Goal: Check status: Check status

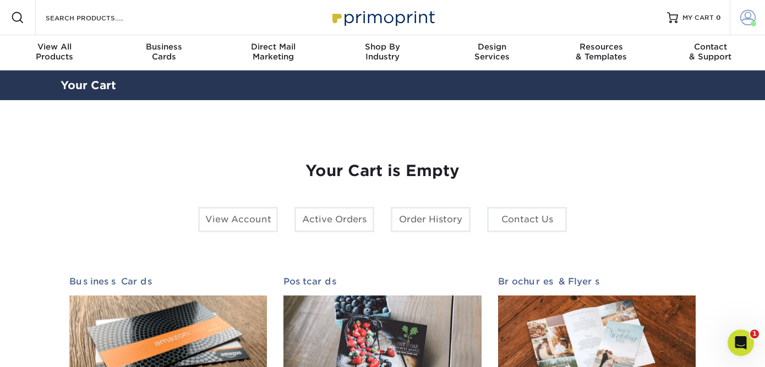
click at [749, 22] on span at bounding box center [747, 17] width 15 height 15
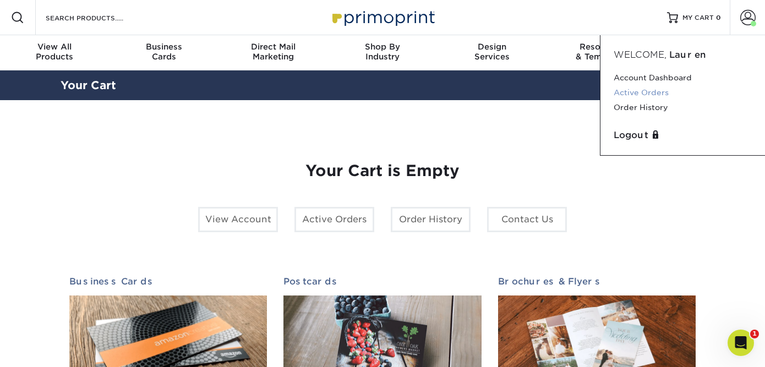
click at [654, 89] on link "Active Orders" at bounding box center [682, 92] width 138 height 15
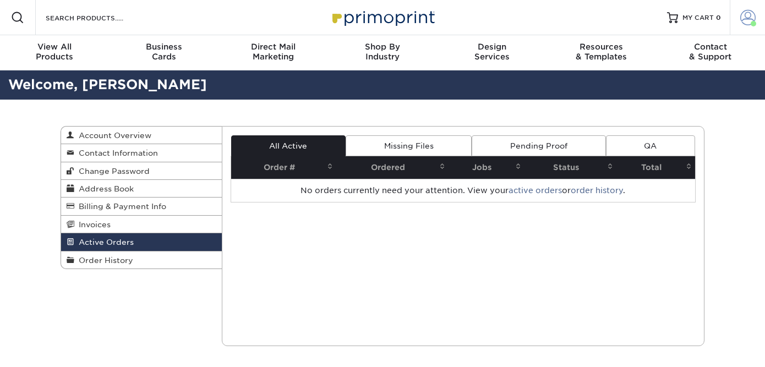
click at [746, 23] on span at bounding box center [747, 17] width 15 height 15
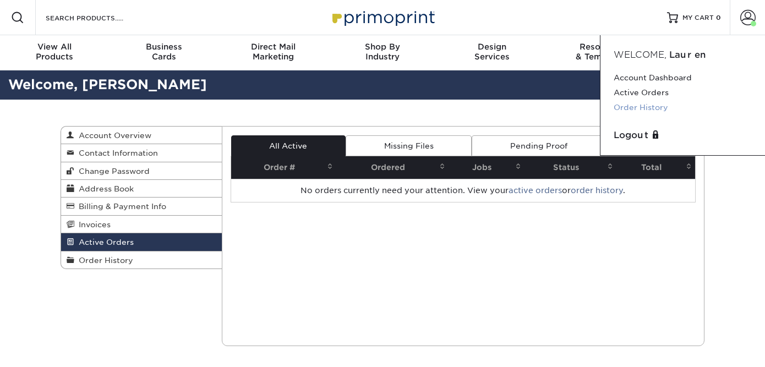
click at [656, 111] on link "Order History" at bounding box center [682, 107] width 138 height 15
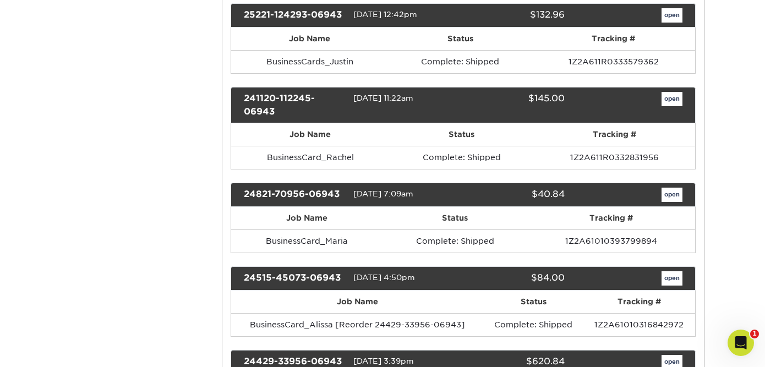
scroll to position [784, 0]
